Goal: Task Accomplishment & Management: Manage account settings

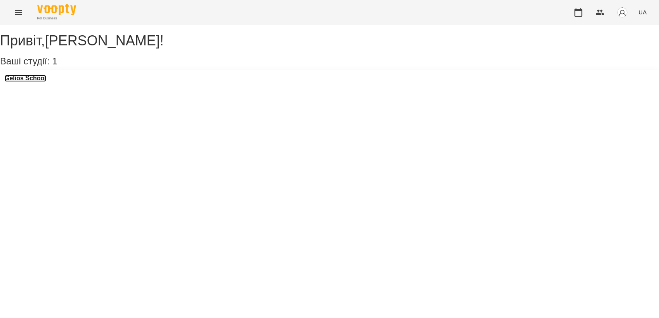
click at [33, 82] on h3 "Gelios School" at bounding box center [26, 78] width 42 height 7
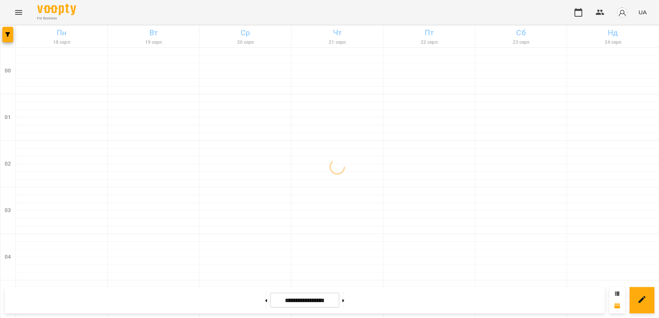
scroll to position [882, 0]
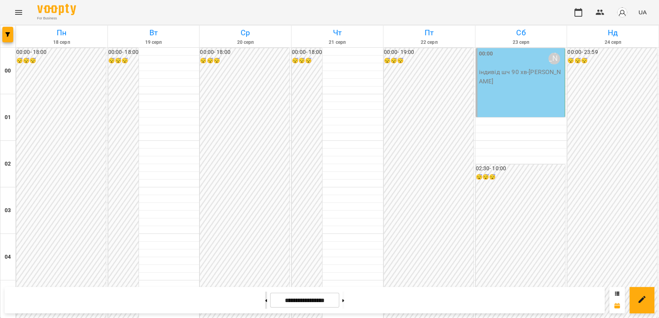
click at [265, 297] on button at bounding box center [266, 300] width 2 height 17
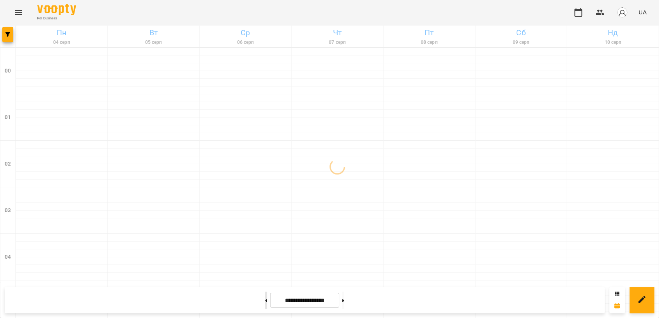
click at [265, 297] on button at bounding box center [266, 300] width 2 height 17
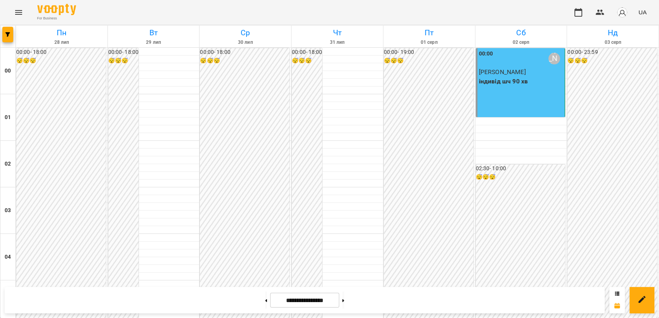
scroll to position [859, 0]
click at [344, 309] on button at bounding box center [344, 300] width 2 height 17
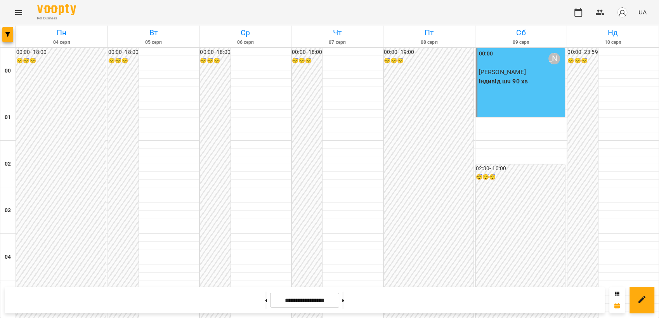
scroll to position [882, 0]
click at [344, 302] on icon at bounding box center [344, 300] width 2 height 3
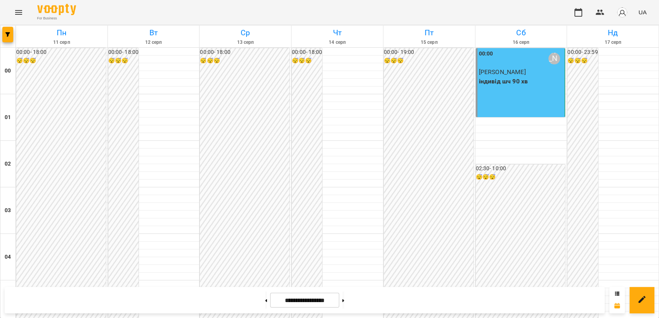
click at [352, 289] on div "**********" at bounding box center [305, 300] width 600 height 26
click at [344, 300] on button at bounding box center [344, 300] width 2 height 17
type input "**********"
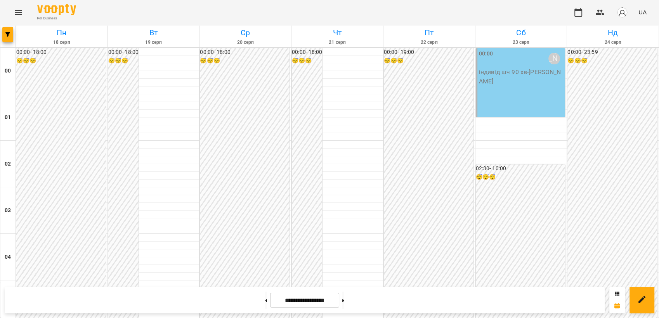
scroll to position [756, 0]
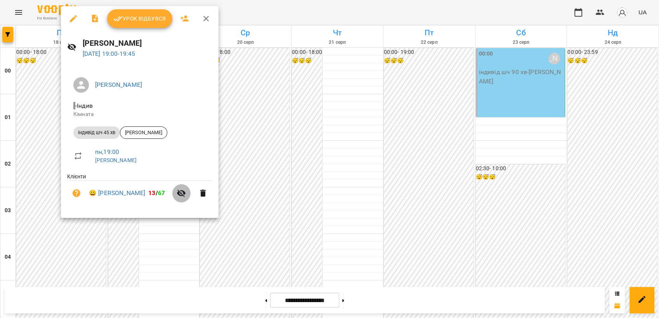
click at [177, 194] on icon "button" at bounding box center [181, 193] width 9 height 9
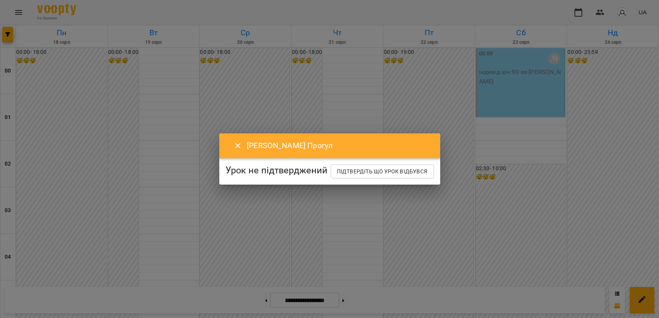
click at [224, 146] on div "[PERSON_NAME]" at bounding box center [329, 146] width 221 height 25
click at [233, 143] on icon "Close" at bounding box center [237, 145] width 9 height 9
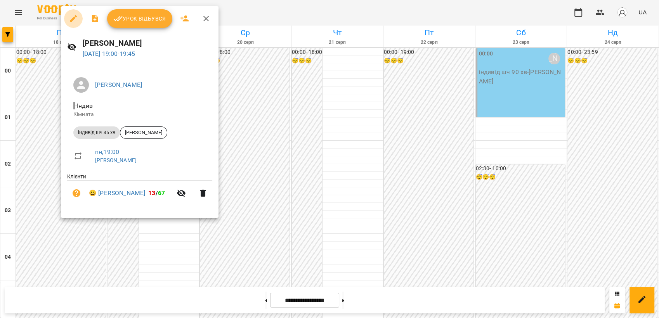
click at [71, 19] on icon "button" at bounding box center [73, 18] width 7 height 7
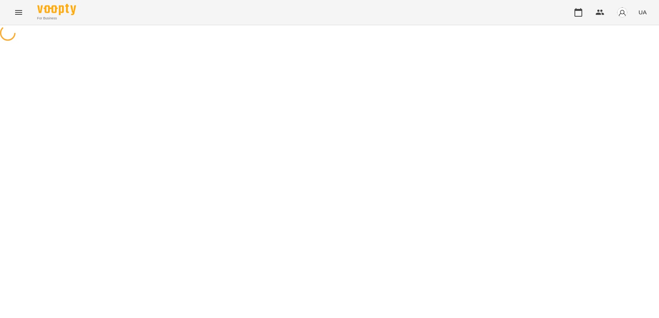
select select "**********"
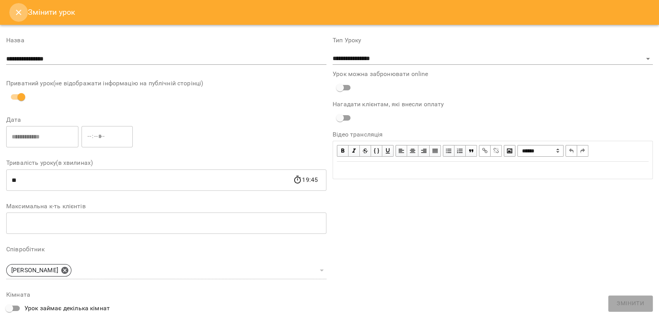
click at [24, 17] on button "Close" at bounding box center [18, 12] width 19 height 19
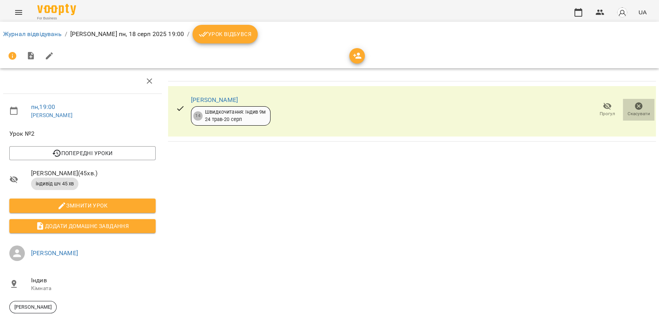
click at [633, 118] on button "Скасувати" at bounding box center [638, 110] width 31 height 22
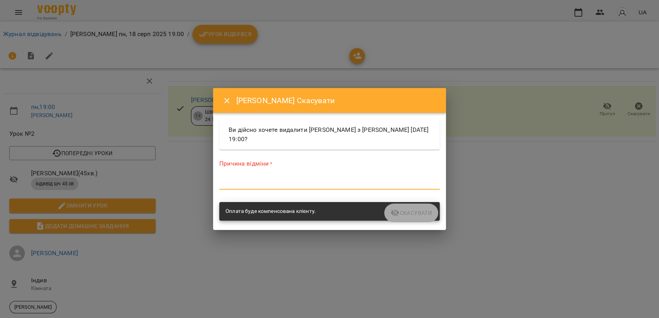
click at [304, 180] on textarea at bounding box center [329, 183] width 221 height 7
type textarea "*"
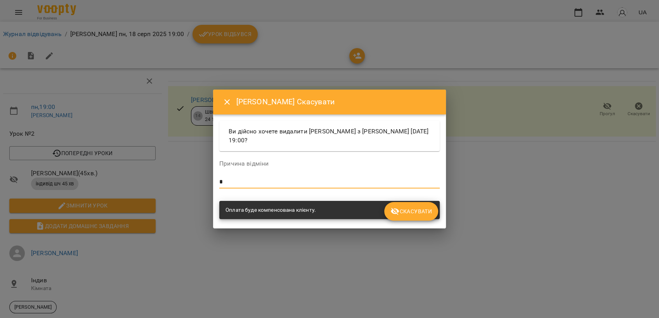
type textarea "*"
click at [413, 208] on span "Скасувати" at bounding box center [412, 211] width 42 height 9
